Goal: Task Accomplishment & Management: Use online tool/utility

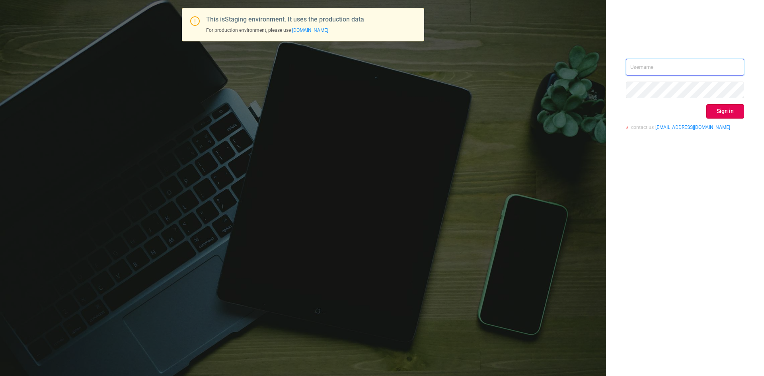
click at [698, 62] on input "text" at bounding box center [685, 67] width 118 height 17
type input "sheron@protected.media"
click at [729, 106] on button "Sign in" at bounding box center [726, 111] width 38 height 14
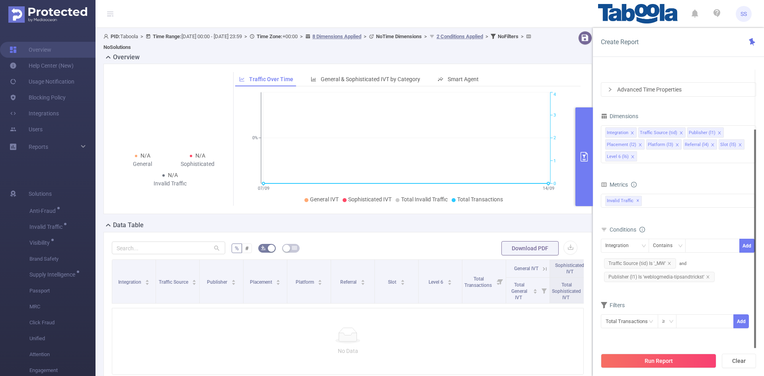
click at [254, 266] on span "Traffic Source (tid) Is '_MW'" at bounding box center [640, 263] width 72 height 10
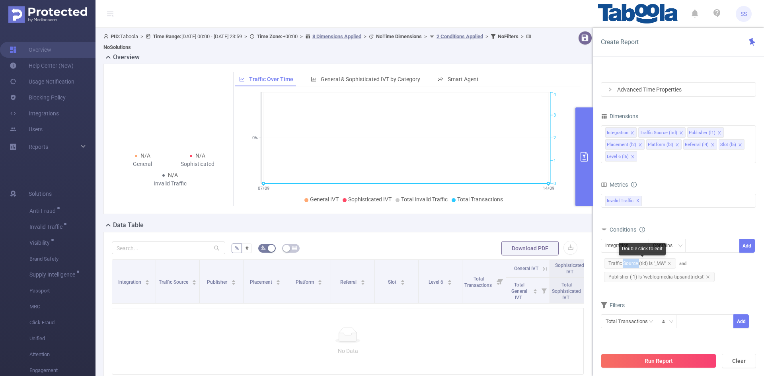
click at [254, 266] on span "Traffic Source (tid) Is '_MW'" at bounding box center [640, 263] width 72 height 10
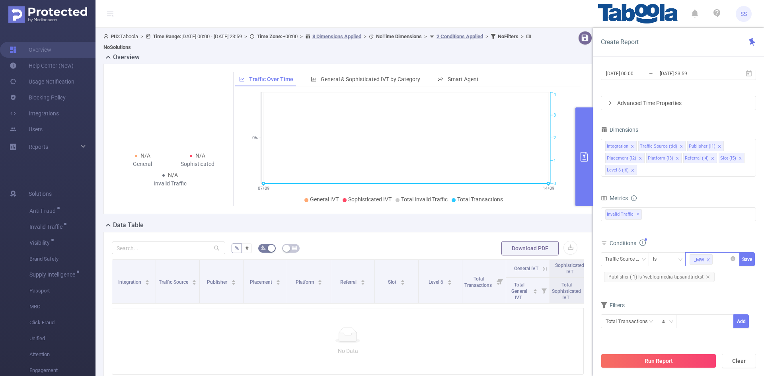
click at [254, 259] on div "_MW" at bounding box center [713, 259] width 46 height 13
click at [254, 261] on input at bounding box center [716, 259] width 4 height 10
click at [254, 276] on span "Publisher (l1) Is 'weblogmedia-tipsandtrickst'" at bounding box center [659, 277] width 111 height 10
click at [254, 261] on div "weblogmedia-tipsandtrickst" at bounding box center [710, 261] width 32 height 10
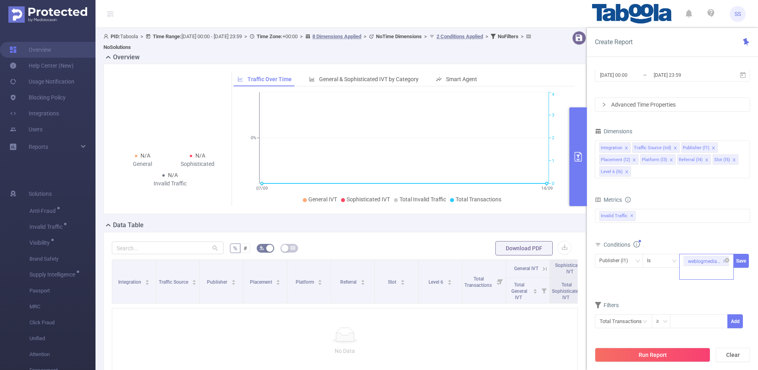
click at [254, 261] on div "weblogmedia-tipsandtrickst" at bounding box center [704, 261] width 32 height 10
drag, startPoint x: 705, startPoint y: 290, endPoint x: 681, endPoint y: 311, distance: 31.5
click at [254, 311] on div "Filters" at bounding box center [672, 306] width 155 height 13
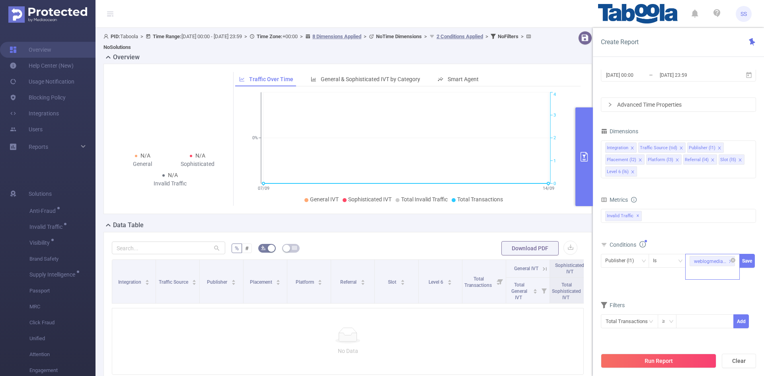
click at [254, 266] on li "weblogmedia-tipsandtrickst" at bounding box center [712, 261] width 45 height 10
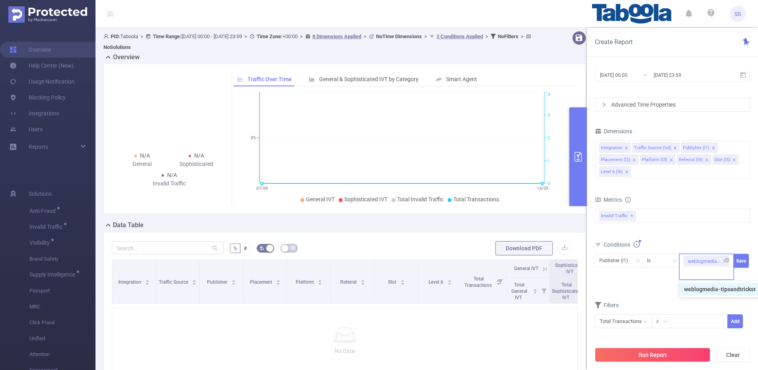
click at [254, 261] on div "weblogmedia-tipsandtrickst" at bounding box center [704, 261] width 32 height 10
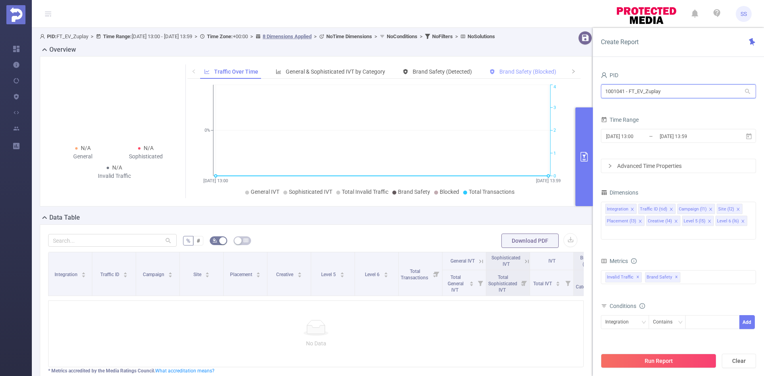
drag, startPoint x: 693, startPoint y: 88, endPoint x: 528, endPoint y: 85, distance: 164.8
click at [528, 85] on section "PID: FT_EV_Zuplay > Time Range: 2025-09-15 13:00 - 2025-09-15 13:59 > Time Zone…" at bounding box center [398, 230] width 732 height 404
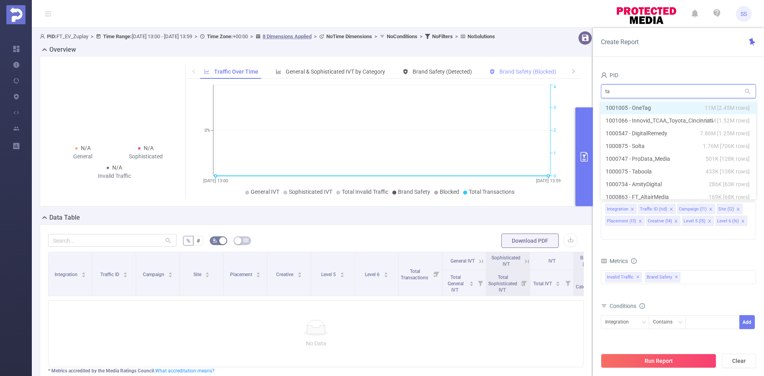
type input "tab"
click at [658, 112] on li "1000075 - Taboola 433K [138K rows]" at bounding box center [678, 108] width 155 height 13
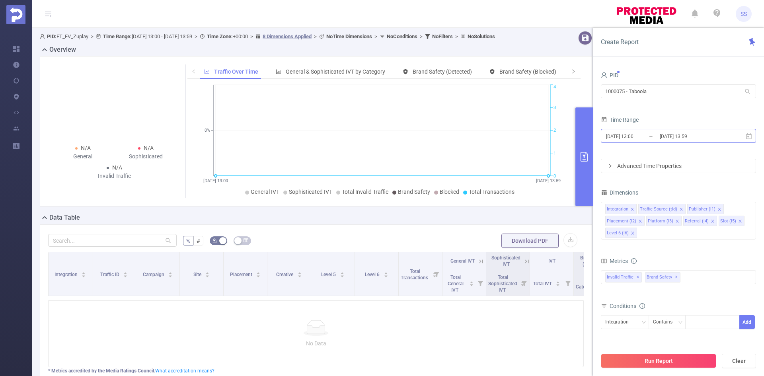
click at [668, 137] on input "2025-09-15 13:59" at bounding box center [691, 136] width 64 height 11
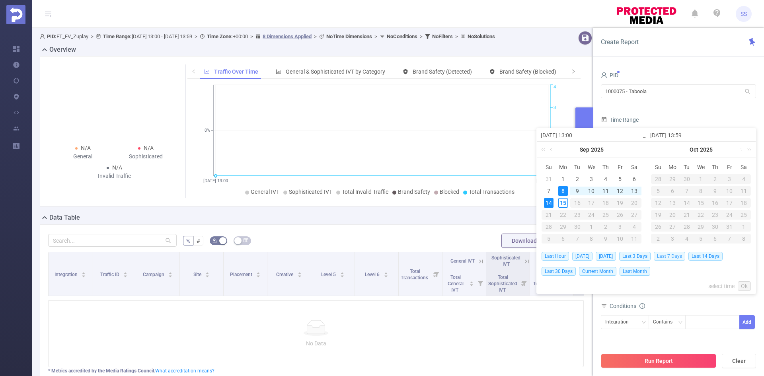
click at [672, 255] on span "Last 7 Days" at bounding box center [669, 256] width 31 height 9
type input "2025-09-08 00:00"
type input "[DATE] 23:59"
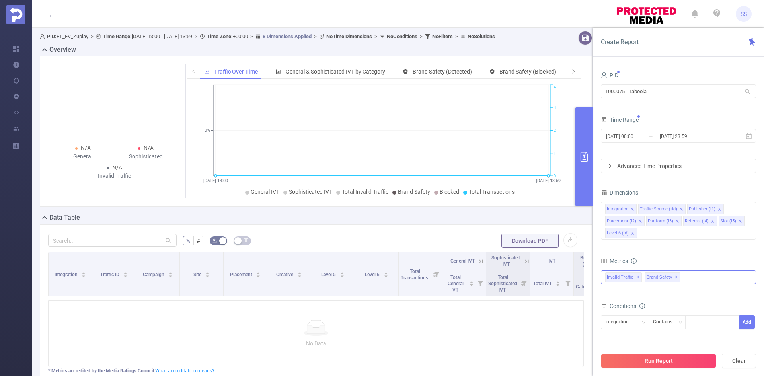
click at [675, 278] on span "✕" at bounding box center [676, 278] width 3 height 10
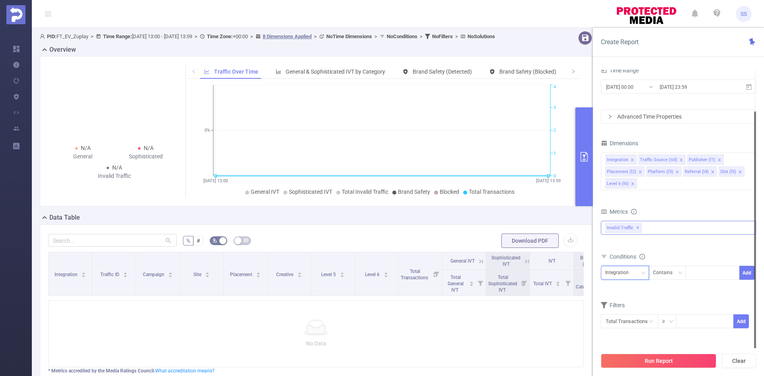
click at [624, 272] on div "Integration" at bounding box center [619, 272] width 29 height 13
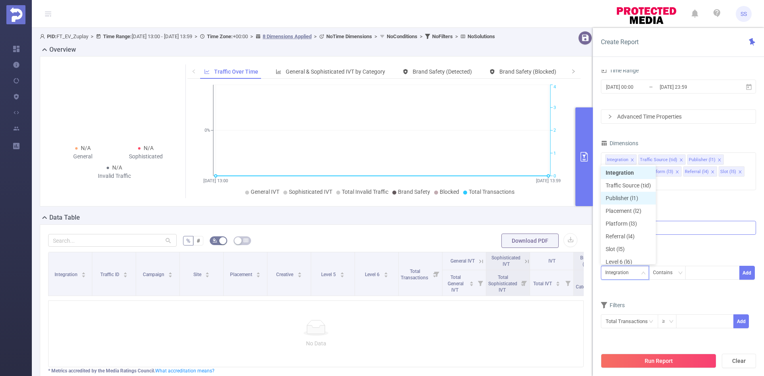
scroll to position [4, 0]
click at [640, 179] on li "Traffic Source (tid)" at bounding box center [628, 181] width 55 height 13
click at [669, 277] on div "Contains" at bounding box center [665, 272] width 25 height 13
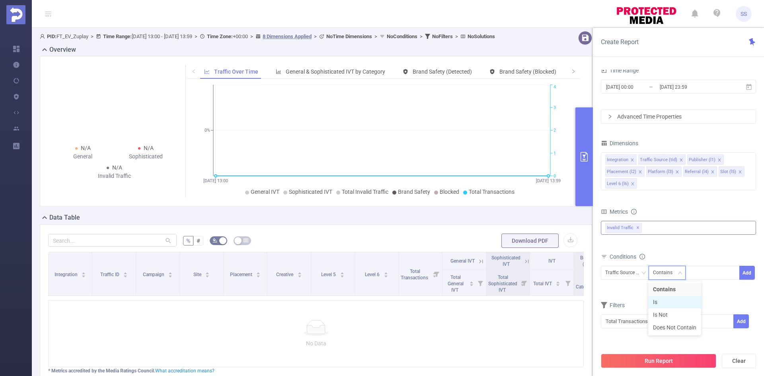
click at [671, 299] on li "Is" at bounding box center [674, 302] width 53 height 13
click at [701, 272] on div at bounding box center [713, 272] width 46 height 13
type input "_MW"
click at [705, 291] on li "_MW" at bounding box center [712, 289] width 55 height 13
click at [749, 270] on button "Add" at bounding box center [748, 273] width 16 height 14
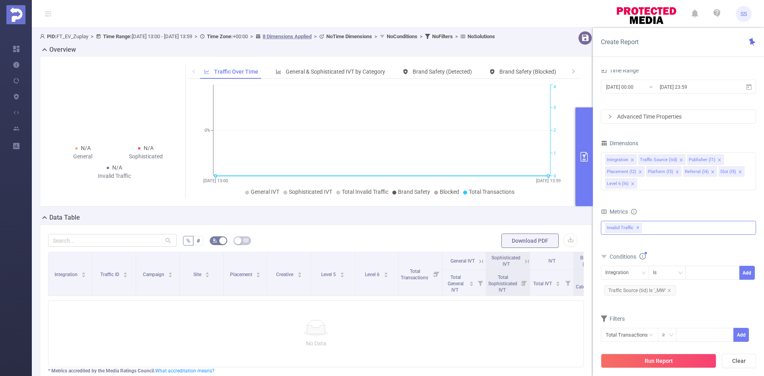
click at [630, 283] on div "Integration Is Add" at bounding box center [678, 275] width 155 height 18
click at [625, 274] on div "Integration" at bounding box center [619, 272] width 29 height 13
click at [644, 192] on li "Publisher (l1)" at bounding box center [628, 194] width 55 height 13
click at [694, 270] on div at bounding box center [713, 272] width 46 height 13
paste input "weblogmedia-tipsandtrickst"
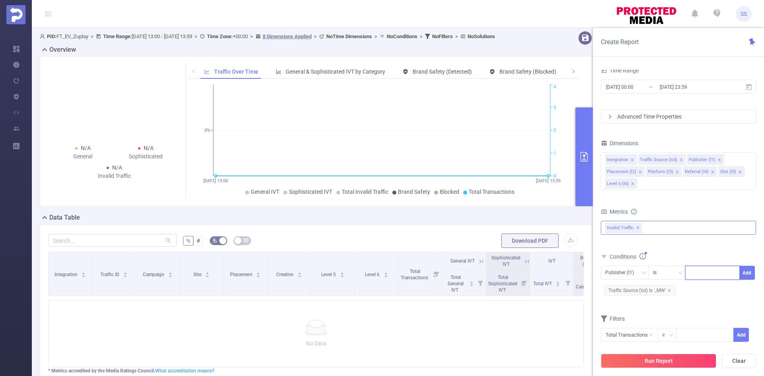
type input "weblogmedia-tipsandtrickst"
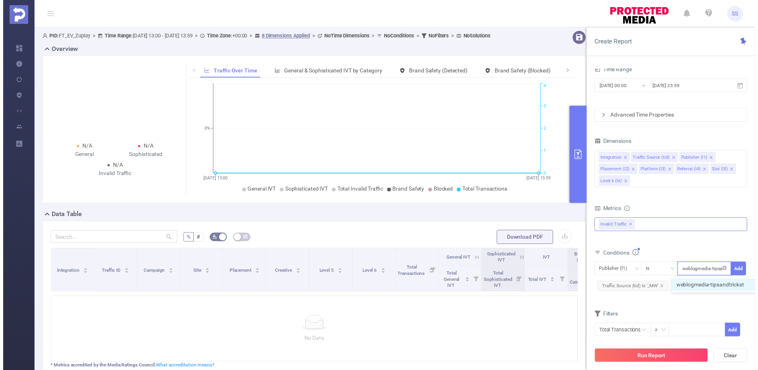
scroll to position [0, 14]
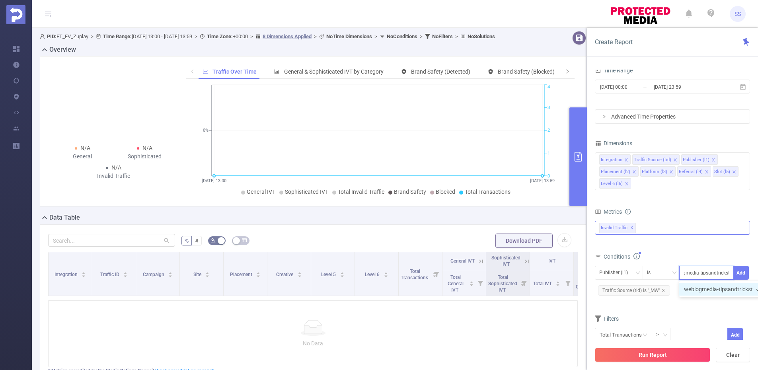
click at [703, 289] on li "weblogmedia-tipsandtrickst" at bounding box center [722, 289] width 86 height 13
click at [707, 302] on li "weblogmedia-tipsandtrickst" at bounding box center [723, 301] width 89 height 13
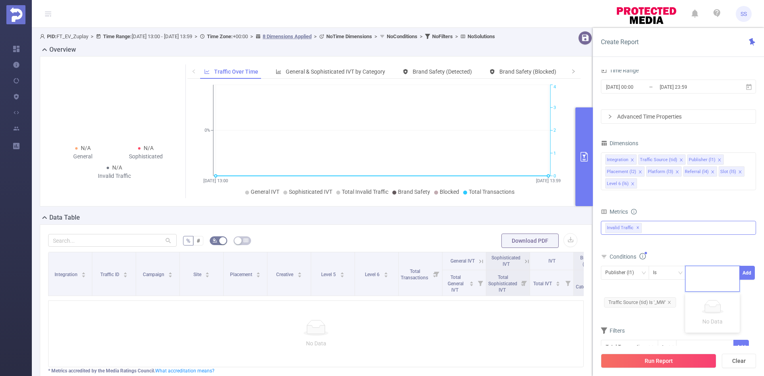
click at [707, 302] on icon at bounding box center [712, 307] width 25 height 14
paste input "weblogmedia-tipsandtrickst"
type input "weblogmedia-tipsandtrickst"
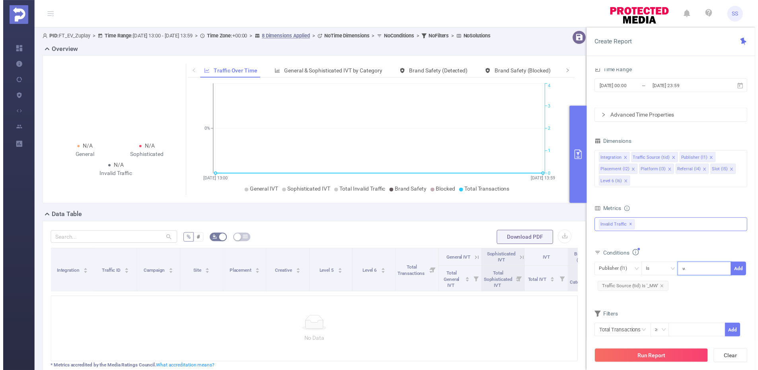
scroll to position [0, 14]
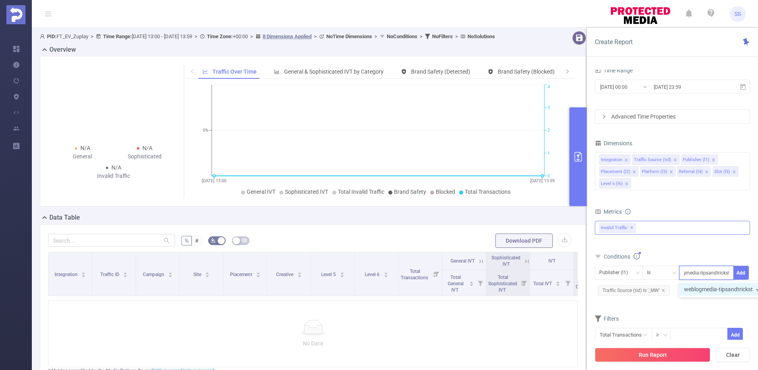
click at [707, 287] on li "weblogmedia-tipsandtrickst" at bounding box center [722, 289] width 86 height 13
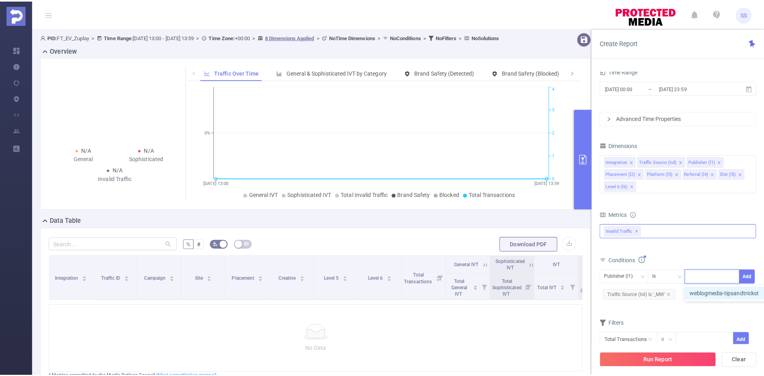
scroll to position [0, 0]
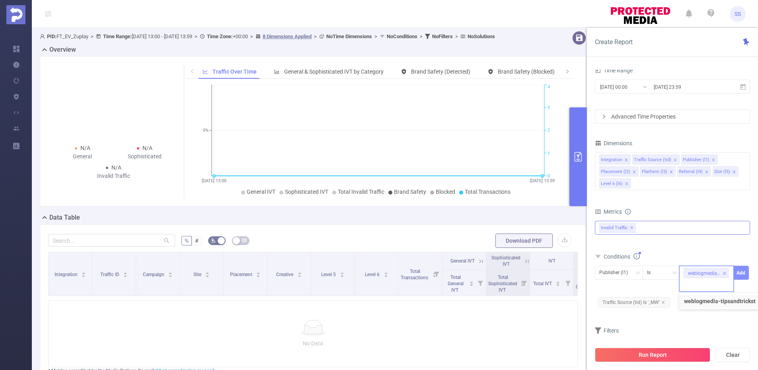
click at [740, 273] on button "Add" at bounding box center [742, 273] width 16 height 14
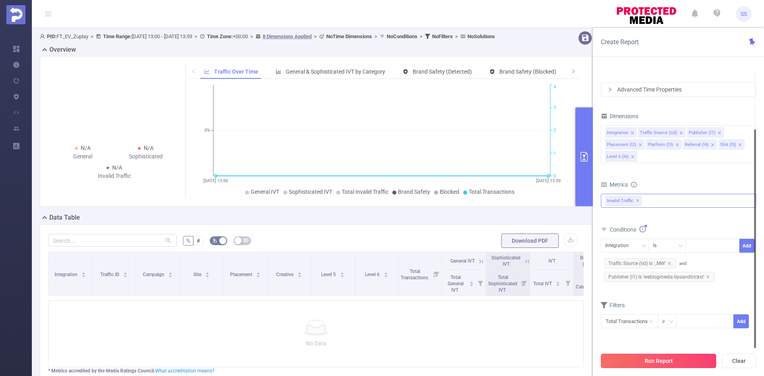
click at [651, 358] on button "Run Report" at bounding box center [658, 361] width 115 height 14
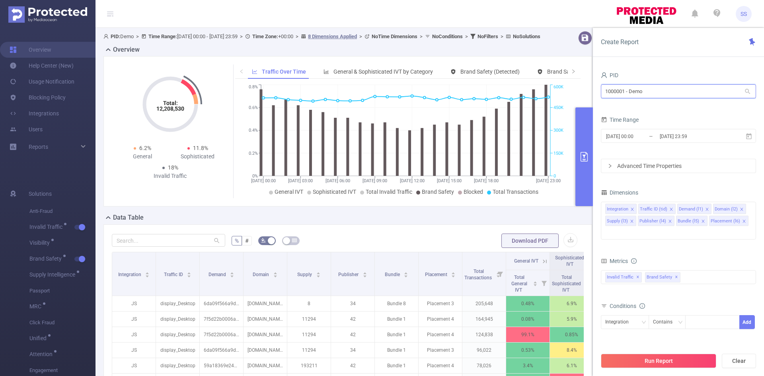
drag, startPoint x: 662, startPoint y: 98, endPoint x: 525, endPoint y: 93, distance: 137.0
click at [525, 93] on section "PID: Demo > Time Range: 2024-12-09 00:00 - 2024-12-09 23:59 > Time Zone: +00:00…" at bounding box center [430, 287] width 669 height 518
type input "tab"
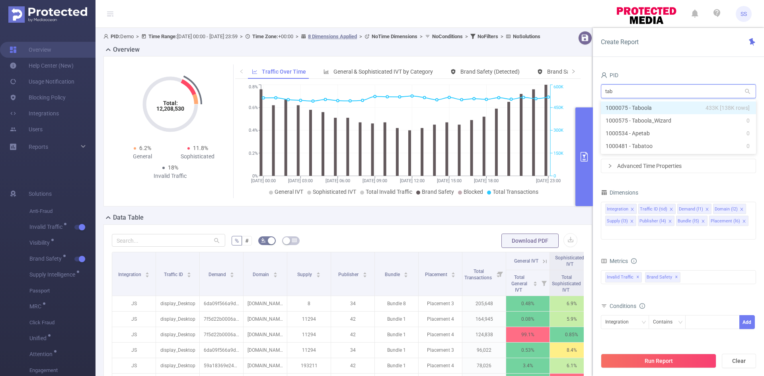
click at [669, 106] on li "1000075 - Taboola 433K [138K rows]" at bounding box center [678, 108] width 155 height 13
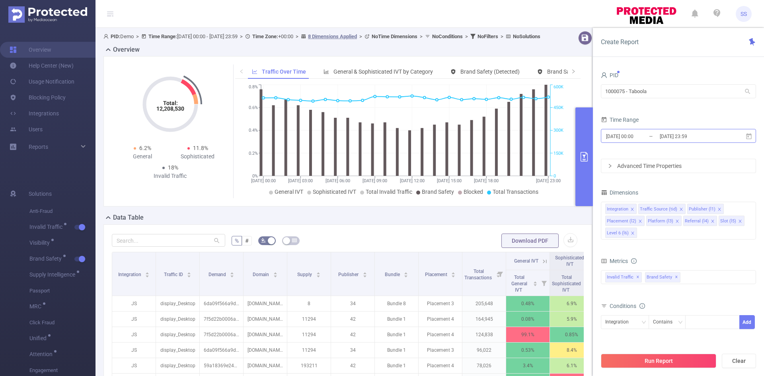
click at [681, 137] on input "2024-12-09 23:59" at bounding box center [691, 136] width 64 height 11
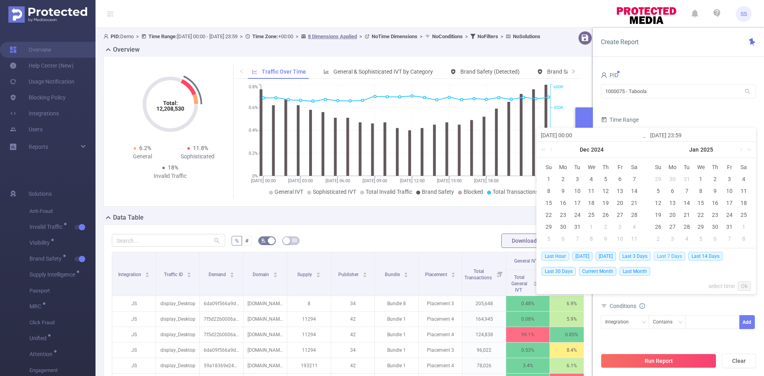
click at [671, 252] on span "Last 7 Days" at bounding box center [669, 256] width 31 height 9
type input "[DATE] 00:00"
type input "2025-09-15 23:59"
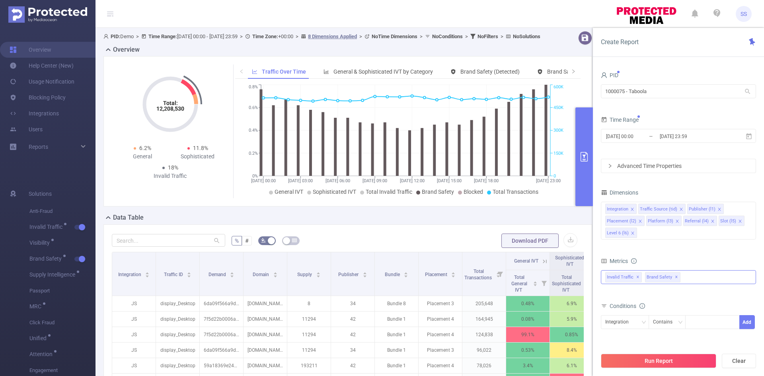
click at [675, 279] on span "✕" at bounding box center [676, 278] width 3 height 10
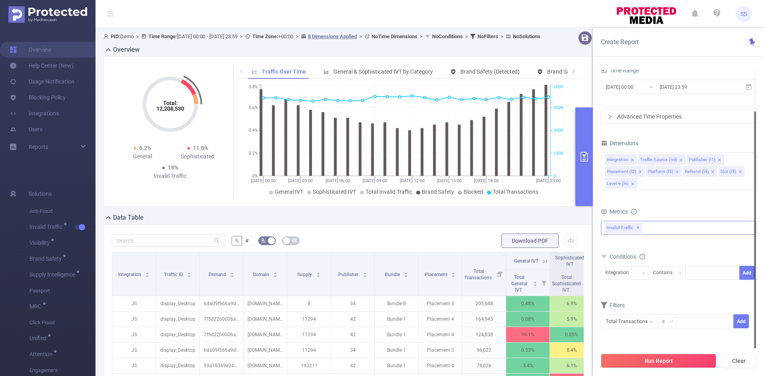
click at [638, 359] on button "Run Report" at bounding box center [658, 361] width 115 height 14
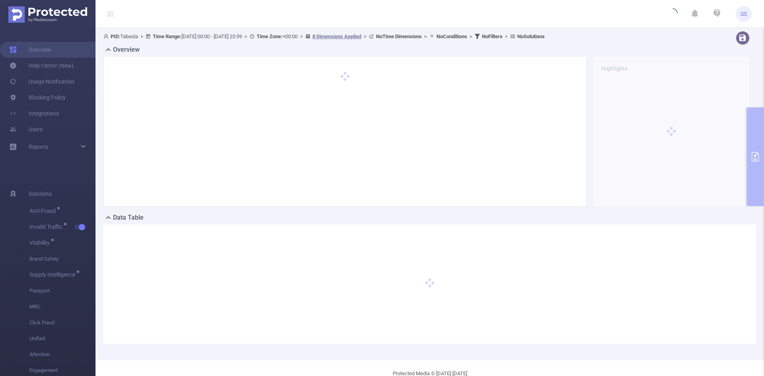
click at [116, 18] on header "SS" at bounding box center [382, 14] width 764 height 28
click at [111, 11] on icon at bounding box center [110, 14] width 6 height 6
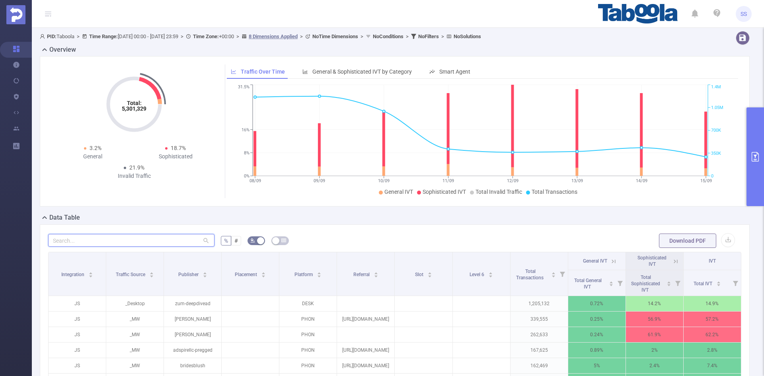
click at [139, 244] on input "text" at bounding box center [131, 240] width 166 height 13
paste input "weblogmedia-tipsandtrickst"
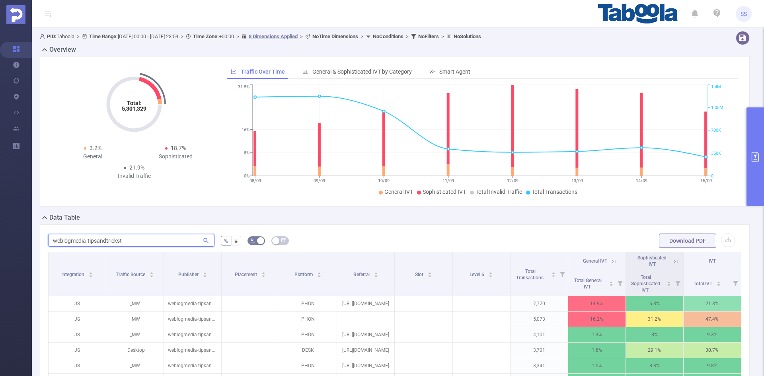
scroll to position [80, 0]
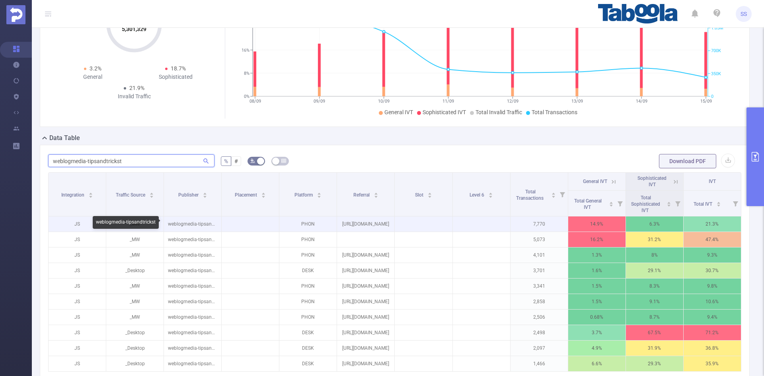
type input "weblogmedia-tipsandtrickst"
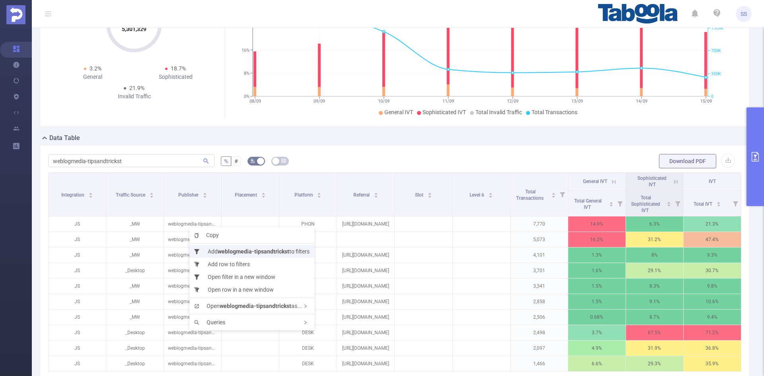
click at [234, 253] on b "weblogmedia-tipsandtrickst" at bounding box center [254, 251] width 72 height 6
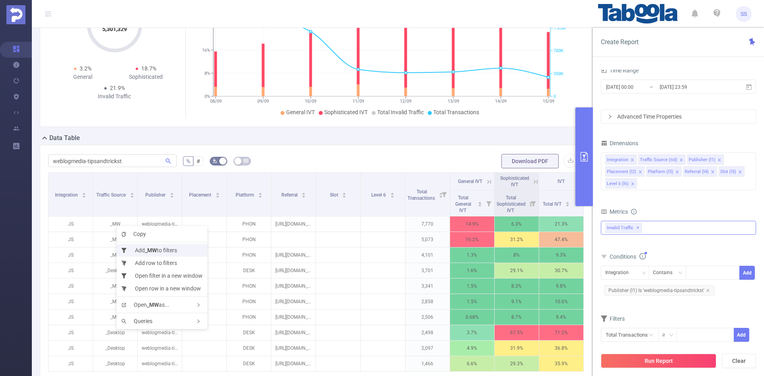
click at [148, 250] on b "_MW" at bounding box center [151, 250] width 12 height 6
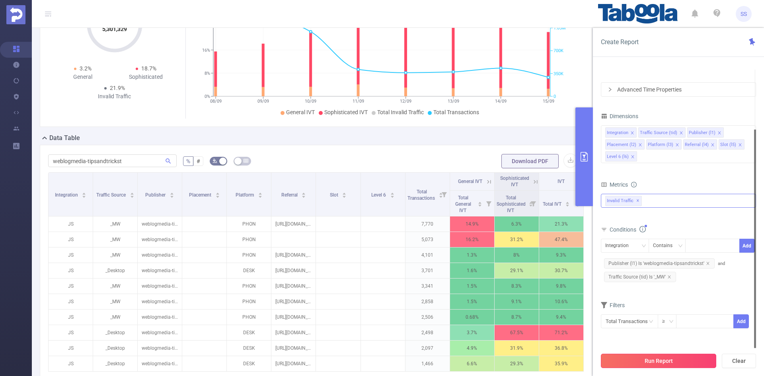
click at [663, 362] on button "Run Report" at bounding box center [658, 361] width 115 height 14
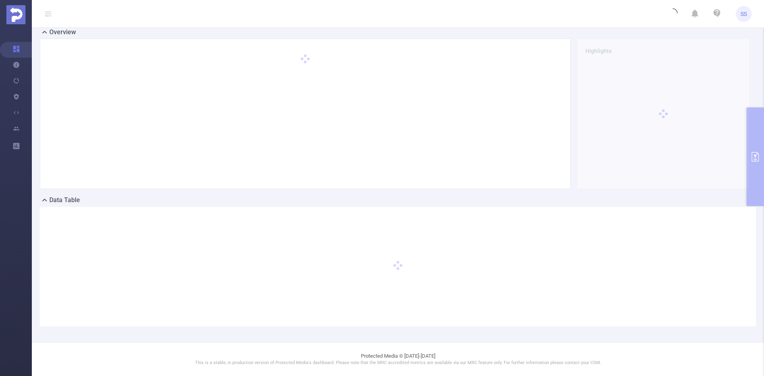
scroll to position [18, 0]
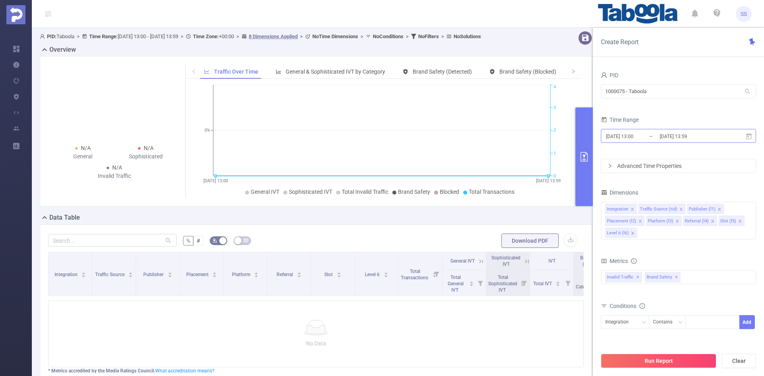
click at [662, 138] on input "[DATE] 13:59" at bounding box center [691, 136] width 64 height 11
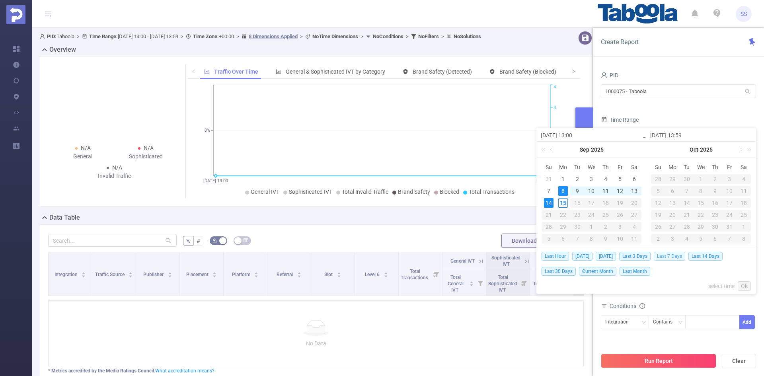
click at [672, 256] on span "Last 7 Days" at bounding box center [669, 256] width 31 height 9
type input "2025-09-08 00:00"
type input "[DATE] 23:59"
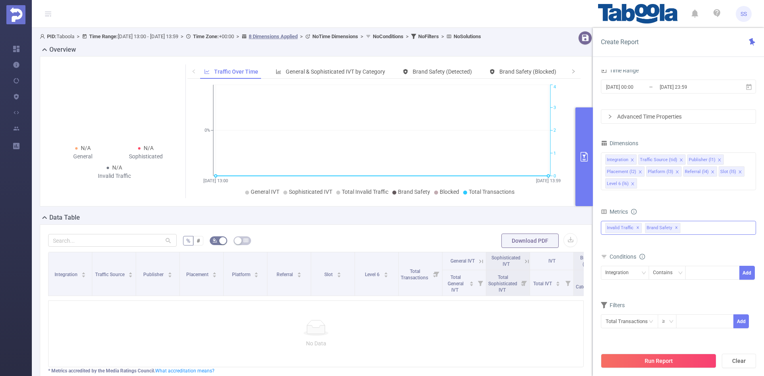
click at [675, 228] on span "✕" at bounding box center [676, 228] width 3 height 10
click at [678, 357] on button "Run Report" at bounding box center [658, 361] width 115 height 14
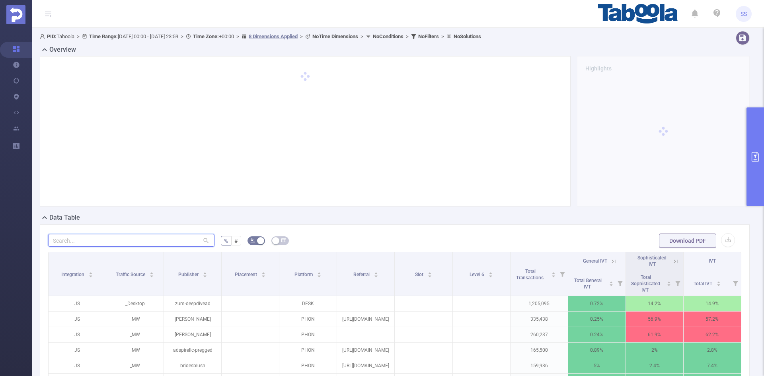
click at [145, 240] on input "text" at bounding box center [131, 240] width 166 height 13
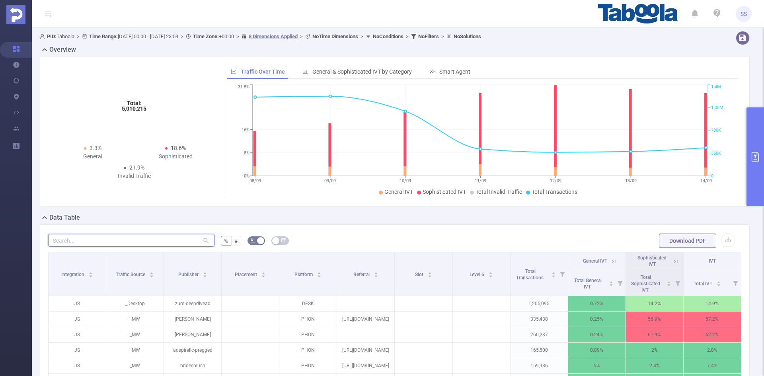
paste input "weblogmedia-tipsandtrickst"
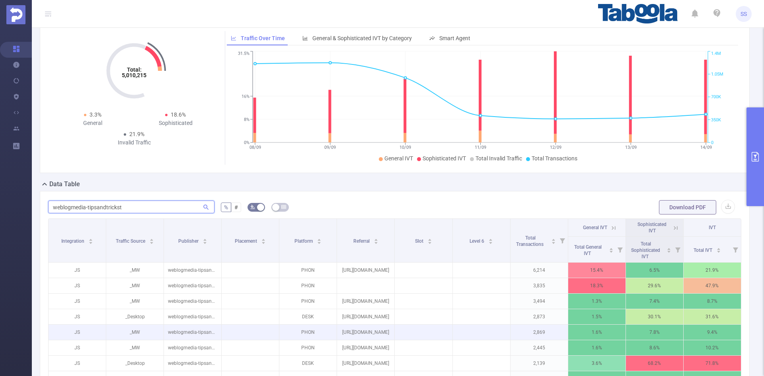
scroll to position [80, 0]
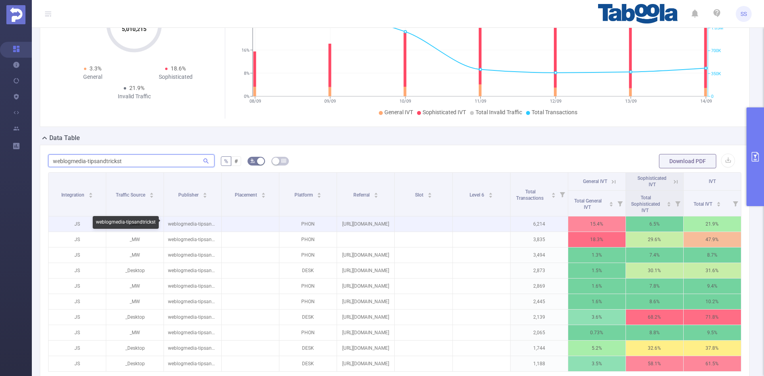
type input "weblogmedia-tipsandtrickst"
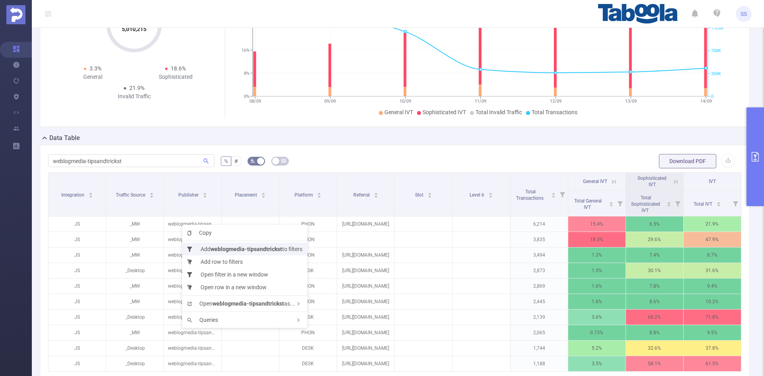
click at [209, 246] on li "Add weblogmedia-tipsandtrickst to filters" at bounding box center [244, 249] width 125 height 13
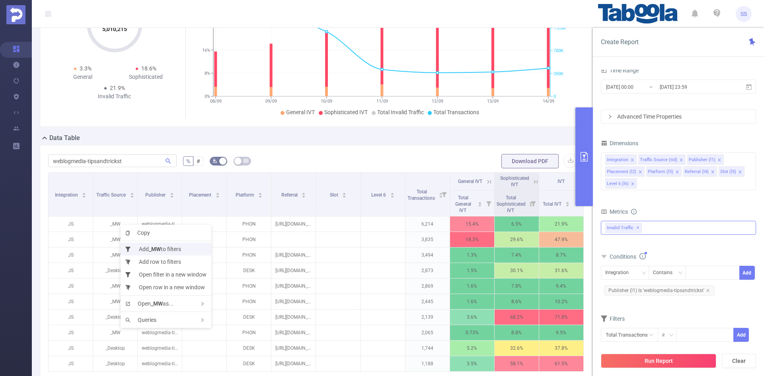
click at [154, 250] on b "_MW" at bounding box center [155, 249] width 12 height 6
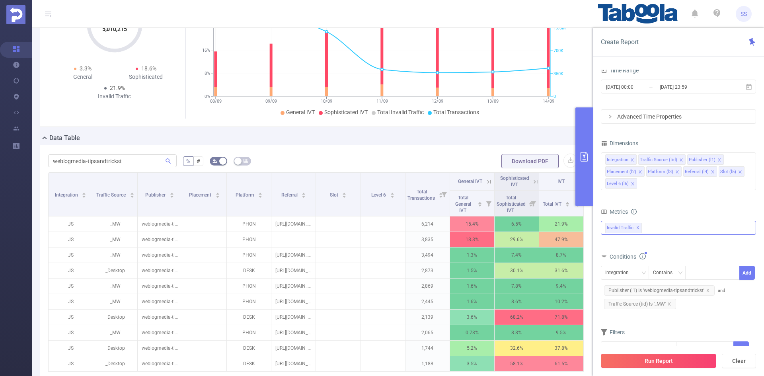
click at [664, 357] on button "Run Report" at bounding box center [658, 361] width 115 height 14
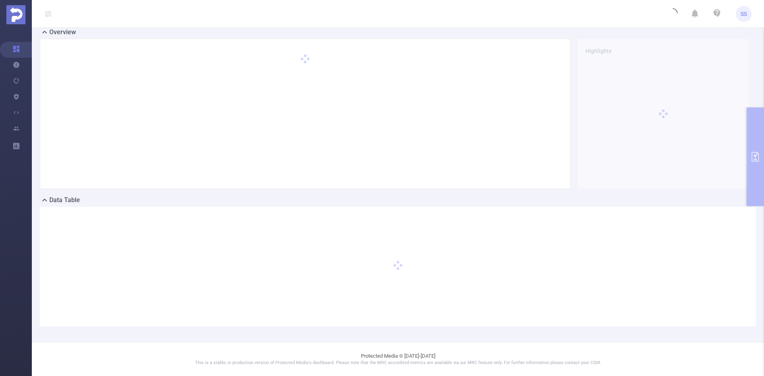
scroll to position [18, 0]
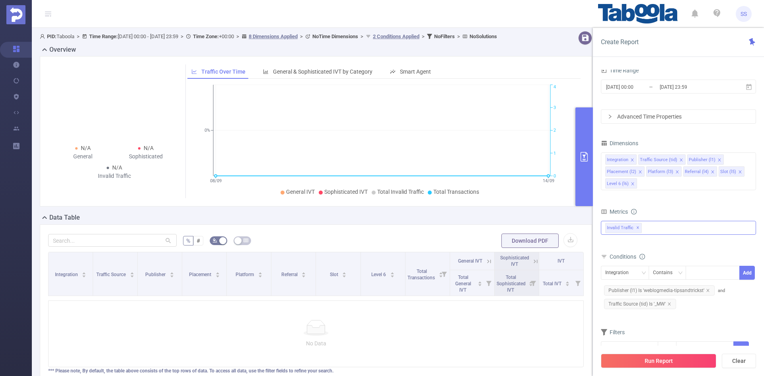
click at [371, 53] on div "Overview" at bounding box center [319, 50] width 559 height 11
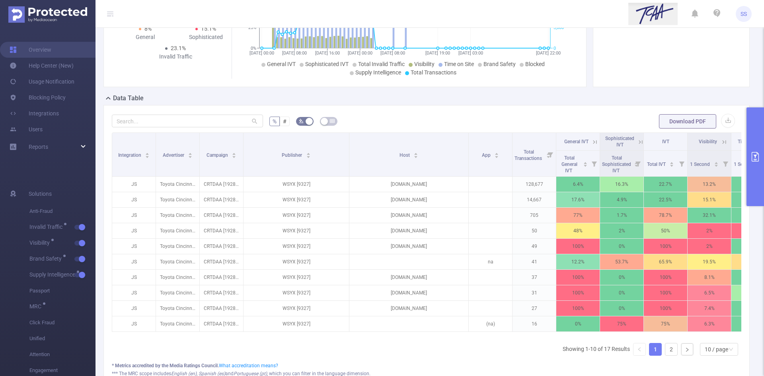
scroll to position [127, 0]
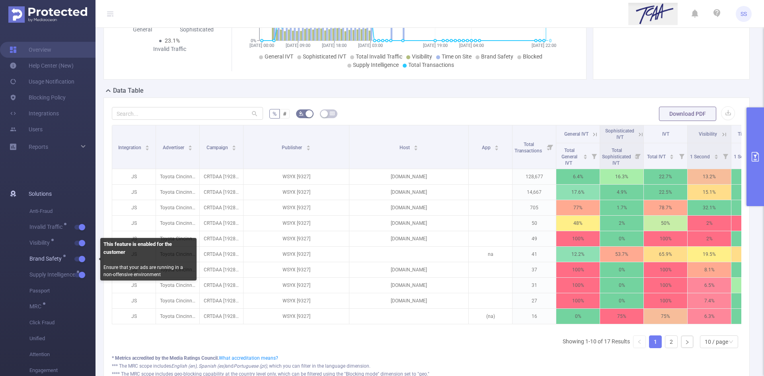
click at [77, 257] on button "button" at bounding box center [79, 259] width 11 height 5
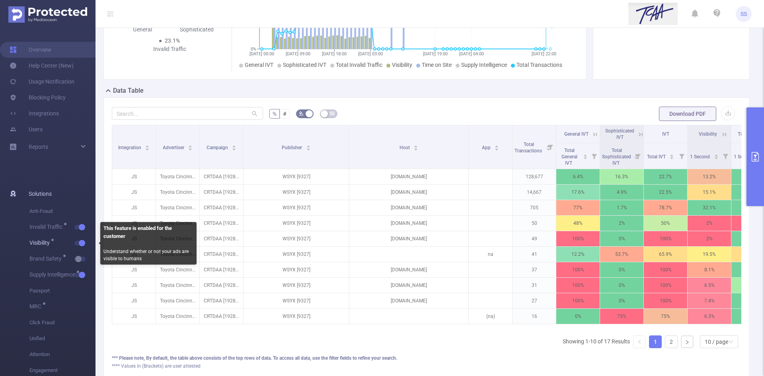
click at [75, 243] on button "button" at bounding box center [79, 243] width 11 height 5
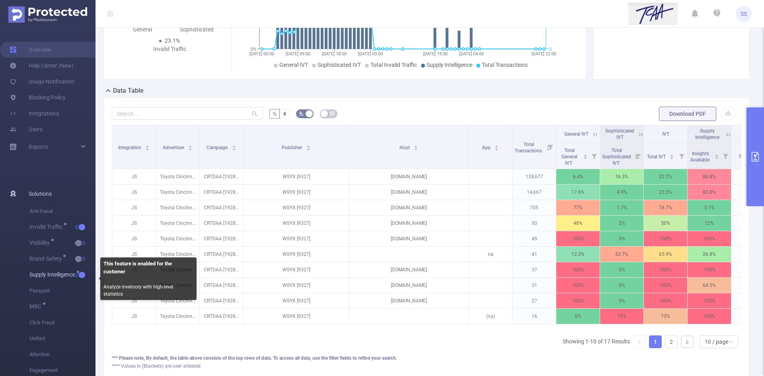
click at [78, 273] on sup at bounding box center [78, 272] width 2 height 2
click at [78, 275] on span "button" at bounding box center [81, 275] width 10 height 4
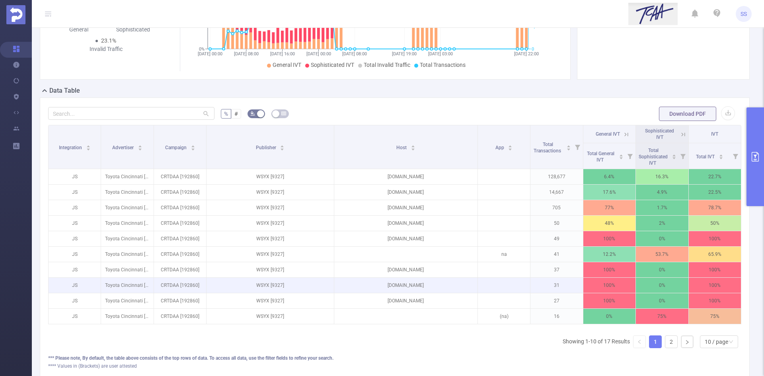
scroll to position [119, 0]
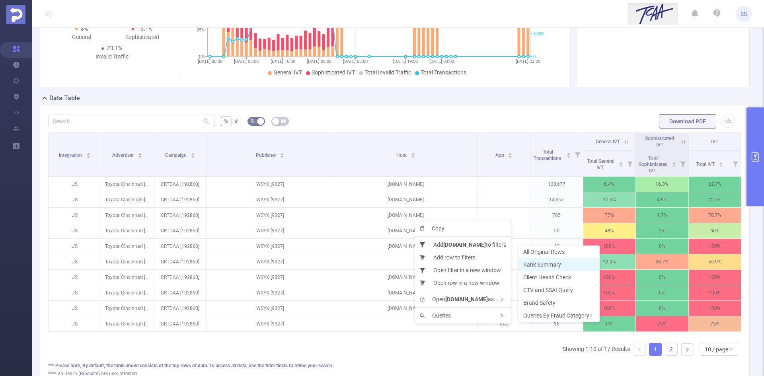
click at [542, 266] on span "Rank Summary" at bounding box center [542, 265] width 38 height 6
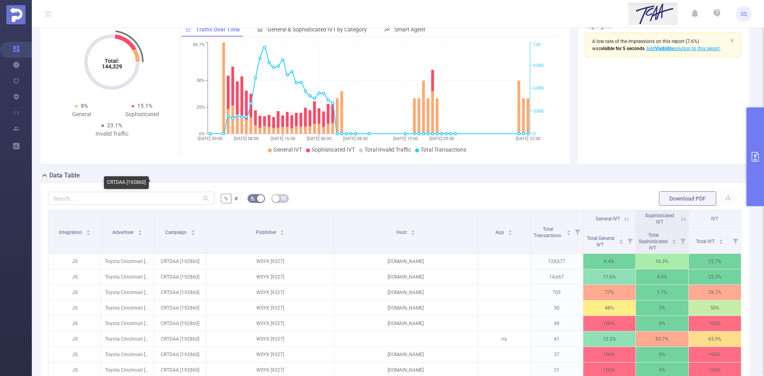
scroll to position [40, 0]
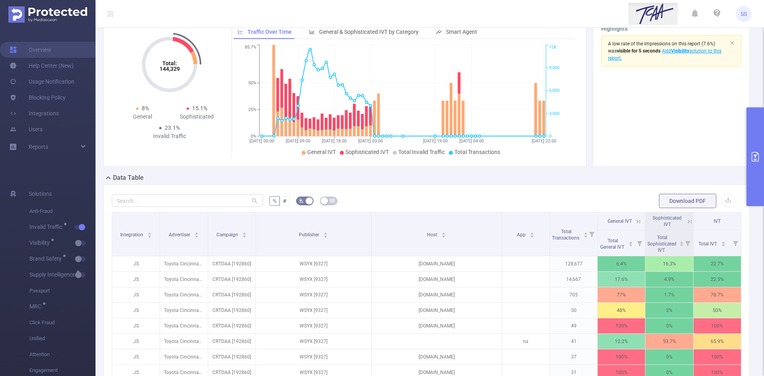
click at [764, 137] on button "primary" at bounding box center [756, 156] width 18 height 99
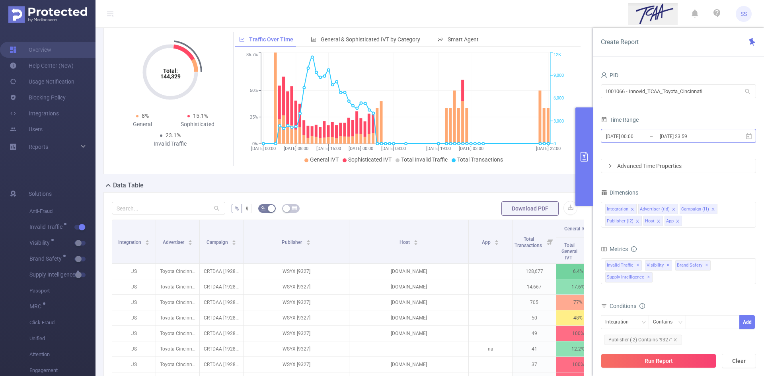
click at [705, 136] on input "2025-09-14 23:59" at bounding box center [691, 136] width 64 height 11
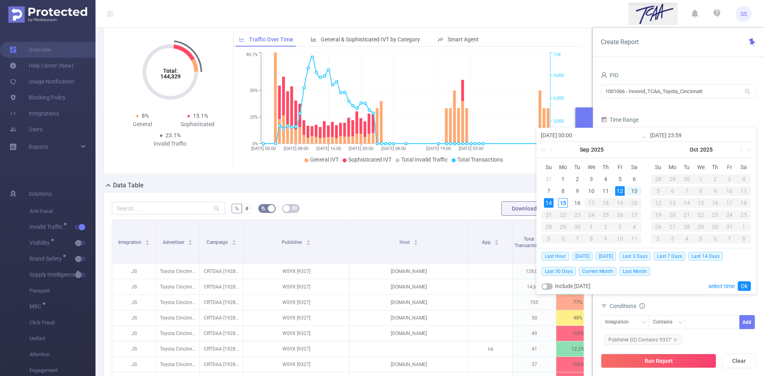
click at [617, 189] on div "12" at bounding box center [620, 191] width 10 height 10
click at [565, 204] on div "15" at bounding box center [563, 203] width 10 height 10
type input "[DATE] 23:59"
click at [745, 285] on link "Ok" at bounding box center [744, 286] width 13 height 10
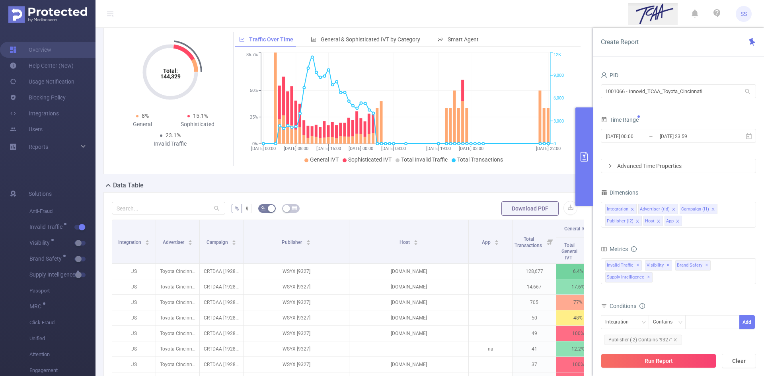
click at [679, 363] on button "Run Report" at bounding box center [658, 361] width 115 height 14
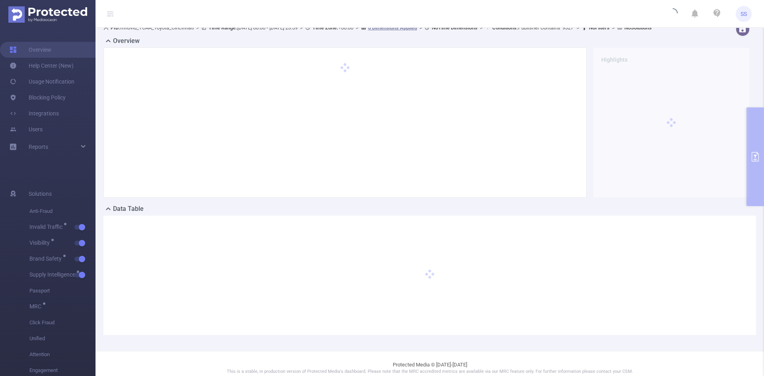
scroll to position [0, 0]
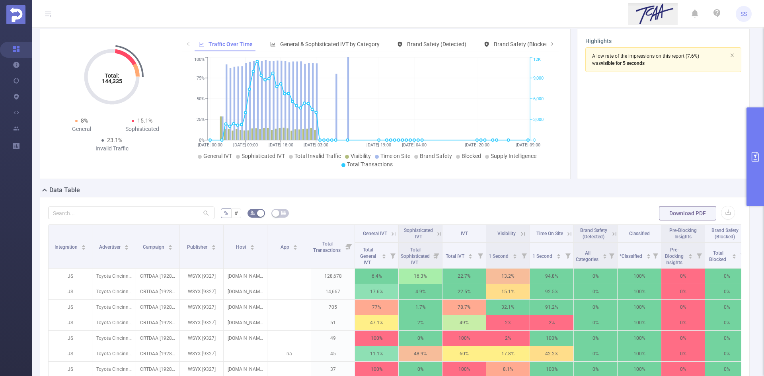
scroll to position [40, 0]
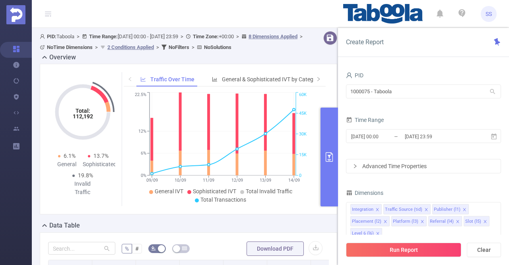
click at [326, 147] on button "primary" at bounding box center [330, 156] width 18 height 99
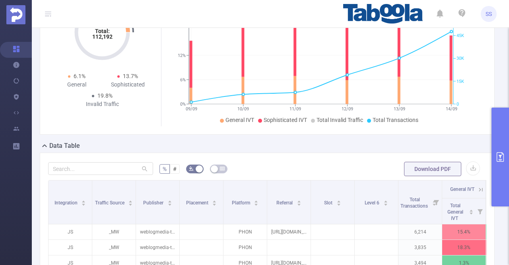
scroll to position [159, 0]
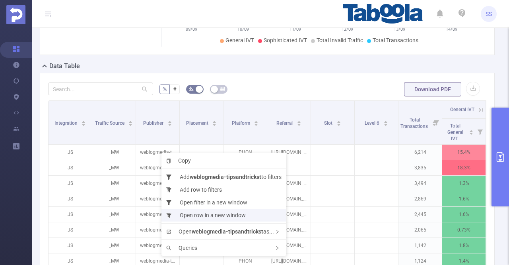
click at [223, 217] on li "Open row in a new window" at bounding box center [224, 215] width 125 height 13
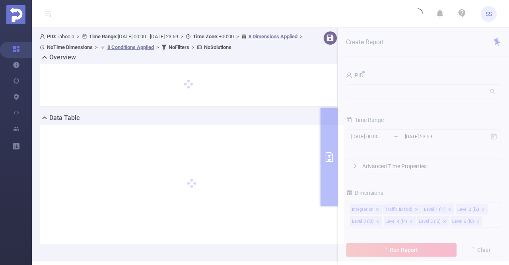
scroll to position [28, 0]
